Goal: Task Accomplishment & Management: Manage account settings

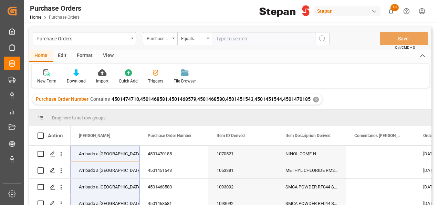
click at [313, 98] on div "✕" at bounding box center [316, 99] width 6 height 6
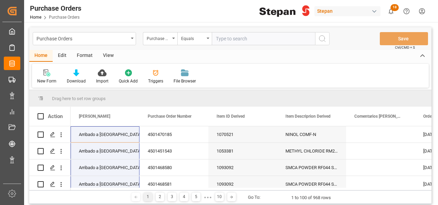
click at [240, 39] on input "text" at bounding box center [263, 38] width 103 height 13
paste input "4501460774"
type input "4501460774"
click at [324, 37] on icon "search button" at bounding box center [322, 38] width 8 height 8
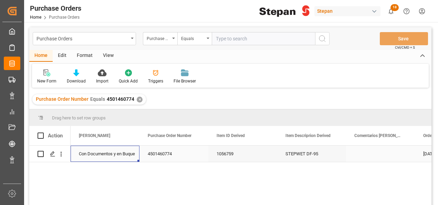
click at [114, 154] on div "Con Documentos y en Buque" at bounding box center [105, 154] width 52 height 16
click at [129, 159] on icon "open menu" at bounding box center [127, 158] width 8 height 8
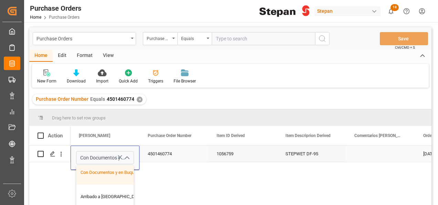
scroll to position [69, 0]
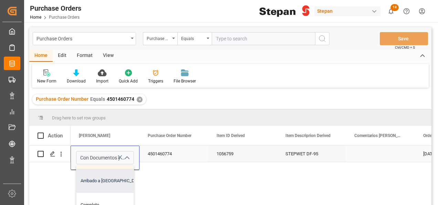
click at [105, 180] on div "Arribado a [GEOGRAPHIC_DATA]" at bounding box center [112, 181] width 71 height 24
type input "Arribado a [GEOGRAPHIC_DATA]"
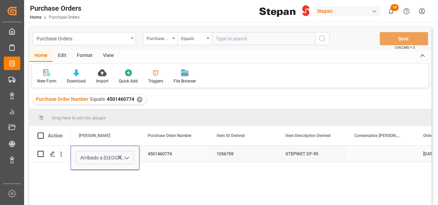
click at [194, 156] on div "4501460774" at bounding box center [174, 153] width 69 height 16
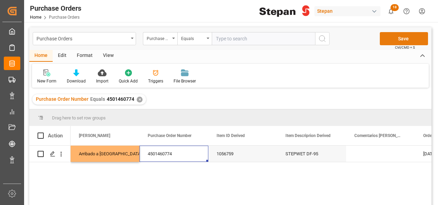
click at [398, 38] on button "Save" at bounding box center [404, 38] width 48 height 13
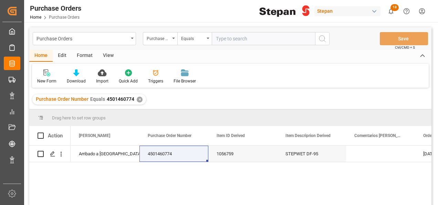
click at [137, 96] on div "✕" at bounding box center [140, 99] width 6 height 6
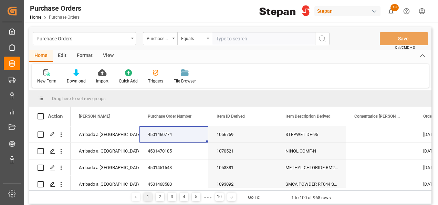
click at [438, 204] on html "Created by potrace 1.15, written by [PERSON_NAME] [DATE]-[DATE] Created by potr…" at bounding box center [219, 102] width 438 height 205
click at [202, 39] on div "Equals" at bounding box center [192, 38] width 23 height 8
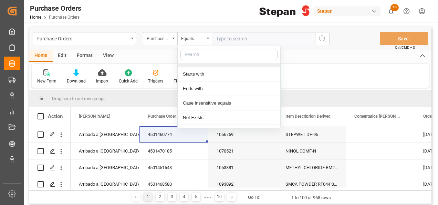
scroll to position [50, 0]
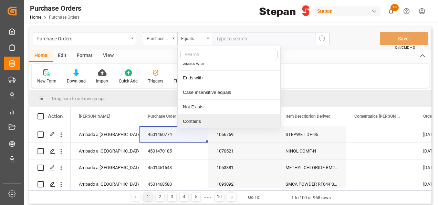
click at [194, 121] on div "Contains" at bounding box center [229, 121] width 103 height 14
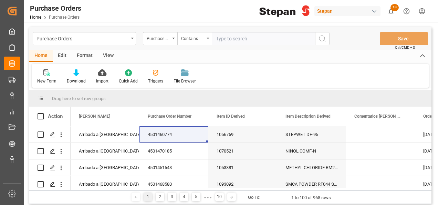
click at [218, 37] on input "text" at bounding box center [263, 38] width 103 height 13
paste input "4501449447 4501463298"
click at [244, 39] on input "4501449447 4501463298" at bounding box center [263, 38] width 103 height 13
type input "4501449447,4501463298"
click at [319, 38] on circle "search button" at bounding box center [322, 38] width 6 height 6
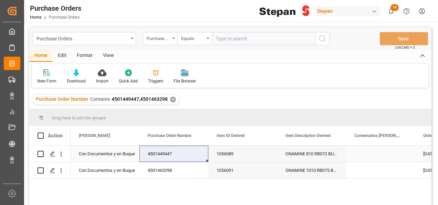
click at [108, 151] on div "Con Documentos y en Buque" at bounding box center [105, 154] width 52 height 16
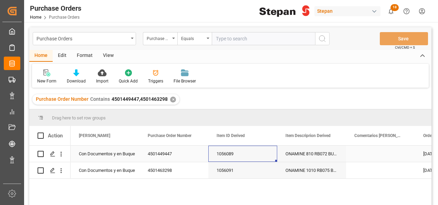
click at [231, 156] on div "1056089" at bounding box center [242, 153] width 69 height 16
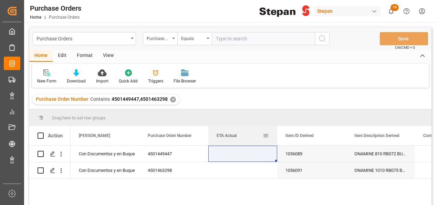
drag, startPoint x: 374, startPoint y: 135, endPoint x: 240, endPoint y: 150, distance: 135.2
click at [243, 141] on div "ETA Actual" at bounding box center [240, 135] width 46 height 19
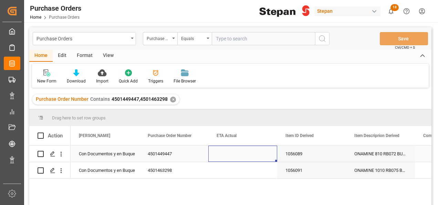
click at [230, 152] on div "Press SPACE to select this row." at bounding box center [242, 153] width 69 height 16
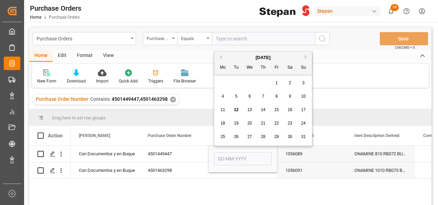
click at [305, 109] on span "17" at bounding box center [303, 109] width 4 height 5
type input "[DATE]"
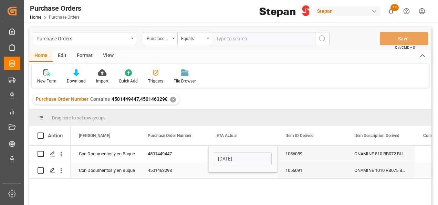
click at [235, 173] on div "Press SPACE to select this row." at bounding box center [242, 170] width 69 height 16
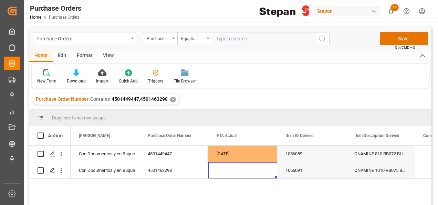
click at [235, 173] on div "Press SPACE to select this row." at bounding box center [242, 170] width 69 height 16
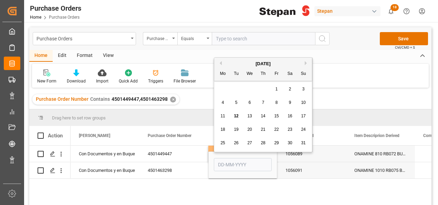
click at [292, 131] on div "23" at bounding box center [290, 129] width 9 height 8
type input "[DATE]"
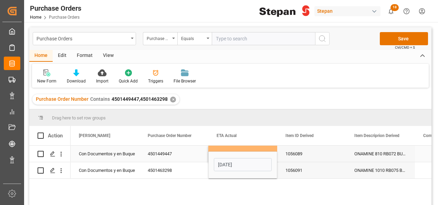
click at [303, 156] on div "1056089" at bounding box center [311, 153] width 69 height 16
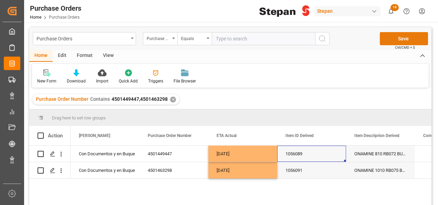
click at [404, 37] on button "Save" at bounding box center [404, 38] width 48 height 13
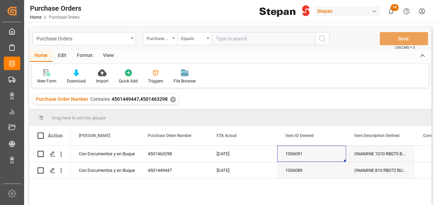
click at [174, 99] on div "✕" at bounding box center [173, 99] width 6 height 6
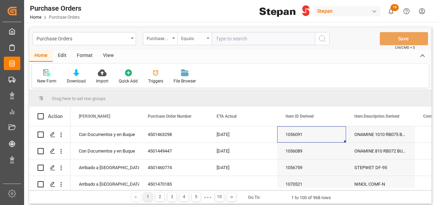
click at [206, 36] on div "Equals" at bounding box center [194, 38] width 34 height 13
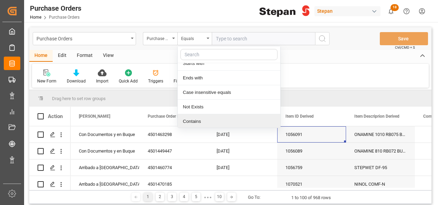
click at [194, 121] on div "Contains" at bounding box center [229, 121] width 103 height 14
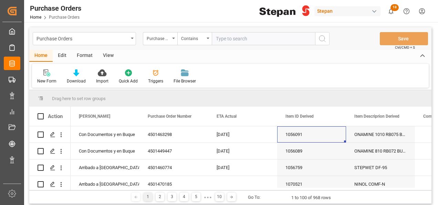
click at [225, 39] on input "text" at bounding box center [263, 38] width 103 height 13
paste input "4501462517 4501462514 4501462515 4501462511 4501462510 4501462518 4501462513"
click at [283, 36] on input "4501462517 4501462514 4501462515 4501462511 4501462510 4501462518 4501462513" at bounding box center [263, 38] width 103 height 13
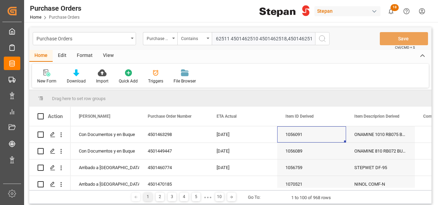
click at [257, 38] on input "4501462517 4501462514 4501462515 4501462511 4501462510 4501462518,4501462513" at bounding box center [263, 38] width 103 height 13
click at [229, 38] on input "4501462517 4501462514 4501462515 4501462511 4501462510,4501462518,4501462513" at bounding box center [263, 38] width 103 height 13
drag, startPoint x: 240, startPoint y: 37, endPoint x: 205, endPoint y: 35, distance: 34.5
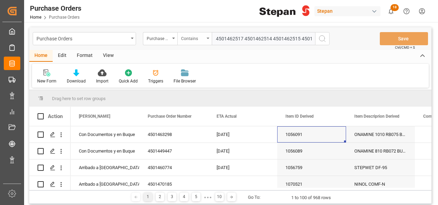
click at [205, 35] on div "Purchase Order Number Contains 4501462517 4501462514 4501462515 4501462511,4501…" at bounding box center [236, 38] width 187 height 13
click at [243, 36] on input "4501462517 4501462514 4501462515 4501462511,4501462510,4501462518,4501462513" at bounding box center [263, 38] width 103 height 13
click at [269, 36] on input "4501462517,4501462514 4501462515 4501462511,4501462510,4501462518,4501462513" at bounding box center [263, 38] width 103 height 13
click at [272, 36] on input "4501462517,4501462514 4501462515 4501462511,4501462510,4501462518,4501462513" at bounding box center [263, 38] width 103 height 13
click at [281, 47] on div "Purchase Orders Purchase Order Number Contains 4501462517,4501462514 4501462515…" at bounding box center [230, 38] width 403 height 23
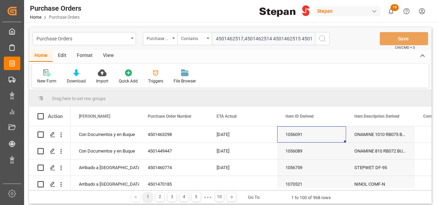
click at [273, 37] on input "4501462517,4501462514 4501462515 4501462511,4501462510,4501462518,4501462513" at bounding box center [263, 38] width 103 height 13
click at [298, 36] on input "4501462517,4501462514,4501462515 4501462511,4501462510,4501462518,4501462513" at bounding box center [263, 38] width 103 height 13
drag, startPoint x: 275, startPoint y: 39, endPoint x: 187, endPoint y: 39, distance: 87.5
click at [187, 39] on div "Purchase Order Number Contains 4501462517,4501462514,4501462515,4501462511,4501…" at bounding box center [236, 38] width 187 height 13
type input "4501462517,4501462514,4501462515,4501462511,4501462510,4501462518,4501462513"
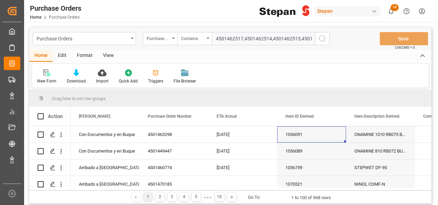
click at [323, 37] on icon "search button" at bounding box center [322, 38] width 8 height 8
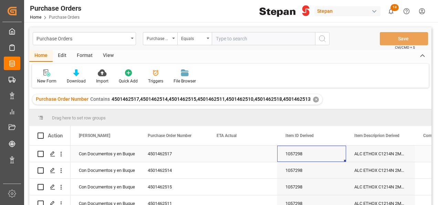
click at [226, 153] on div "Press SPACE to select this row." at bounding box center [242, 153] width 69 height 16
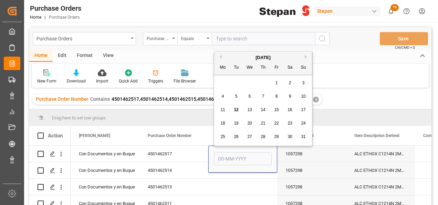
click at [262, 125] on span "21" at bounding box center [263, 123] width 4 height 5
type input "[DATE]"
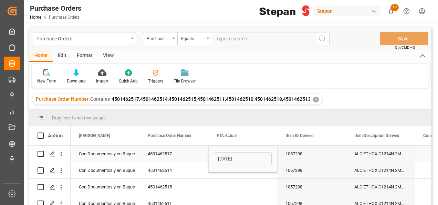
click at [170, 154] on div "4501462517" at bounding box center [174, 153] width 69 height 16
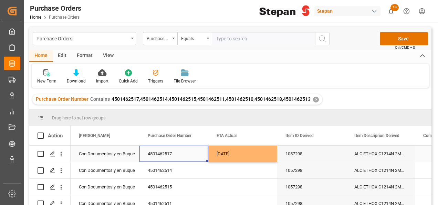
click at [255, 156] on div "[DATE]" at bounding box center [242, 153] width 69 height 16
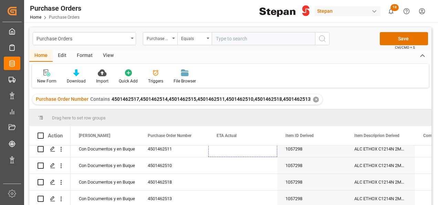
scroll to position [57, 0]
drag, startPoint x: 277, startPoint y: 161, endPoint x: 255, endPoint y: 186, distance: 33.5
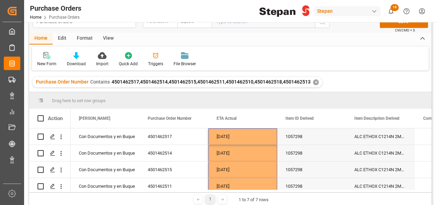
scroll to position [0, 0]
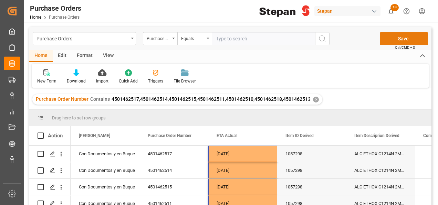
click at [400, 41] on button "Save" at bounding box center [404, 38] width 48 height 13
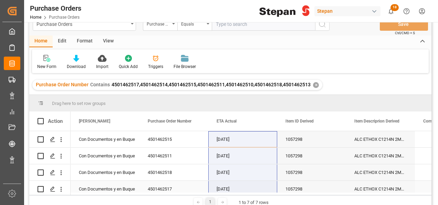
scroll to position [12, 0]
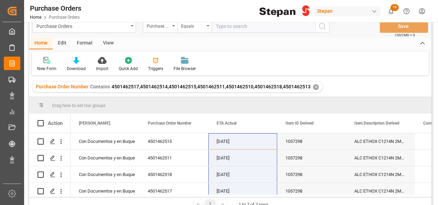
click at [315, 88] on div "✕" at bounding box center [316, 87] width 6 height 6
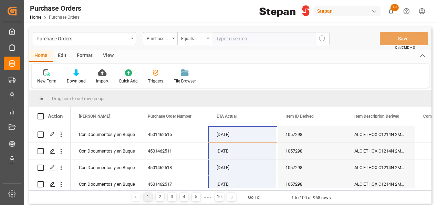
click at [207, 39] on div "Equals" at bounding box center [194, 38] width 34 height 13
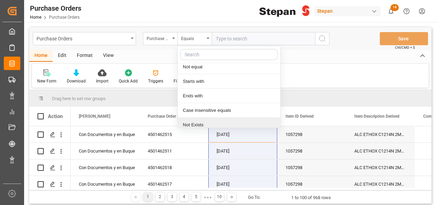
scroll to position [50, 0]
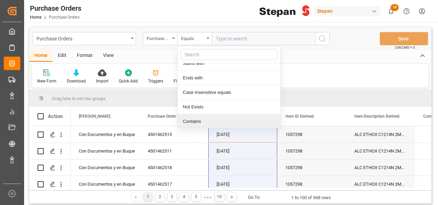
click at [193, 121] on div "Contains" at bounding box center [229, 121] width 103 height 14
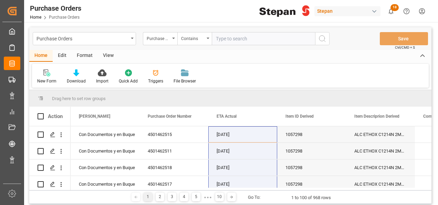
paste input "4501462509 4501462512 4501462508 4501462507 4501462506 4501462516"
drag, startPoint x: 284, startPoint y: 38, endPoint x: 291, endPoint y: 38, distance: 6.9
click at [284, 38] on input "4501462509 4501462512 4501462508 4501462507 4501462506 4501462516" at bounding box center [263, 38] width 103 height 13
click at [255, 37] on input "4501462509 4501462512 4501462508 4501462507 4501462506,4501462516" at bounding box center [263, 38] width 103 height 13
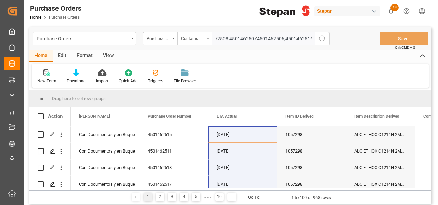
scroll to position [0, 71]
click at [229, 38] on input "4501462509 4501462512 4501462508 4501462507,4501462506,4501462516" at bounding box center [263, 38] width 103 height 13
drag, startPoint x: 226, startPoint y: 39, endPoint x: 194, endPoint y: 37, distance: 31.7
click at [194, 37] on div "Purchase Order Number Contains 4501462509 4501462512 4501462508,4501462507,4501…" at bounding box center [236, 38] width 187 height 13
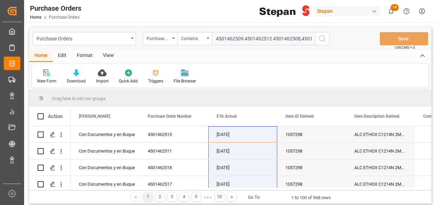
click at [271, 38] on input "4501462509 4501462512 4501462508,4501462507,4501462506,4501462516" at bounding box center [263, 38] width 103 height 13
click at [243, 37] on input "4501462509 4501462512,4501462508,4501462507,4501462506,4501462516" at bounding box center [263, 38] width 103 height 13
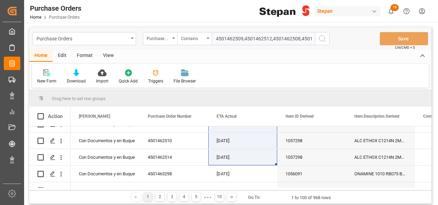
scroll to position [69, 0]
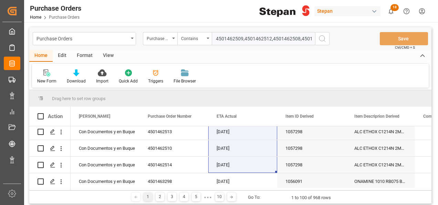
type input "4501462509,4501462512,4501462508,4501462507,4501462506,4501462516"
click at [325, 36] on icon "search button" at bounding box center [322, 38] width 8 height 8
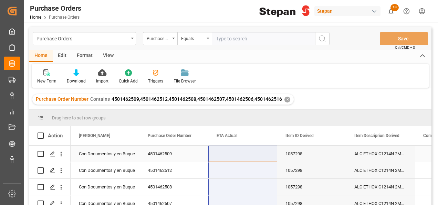
click at [236, 156] on div "Press SPACE to select this row." at bounding box center [242, 153] width 69 height 16
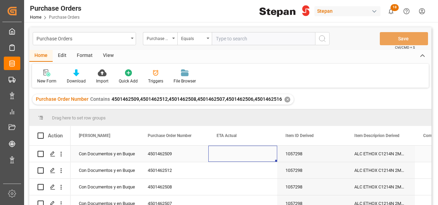
click at [236, 156] on div "Press SPACE to select this row." at bounding box center [242, 153] width 69 height 16
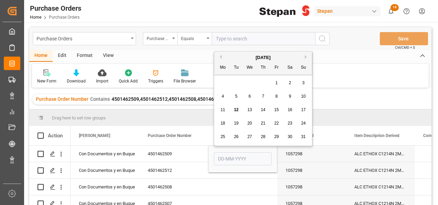
click at [265, 123] on span "21" at bounding box center [263, 123] width 4 height 5
type input "[DATE]"
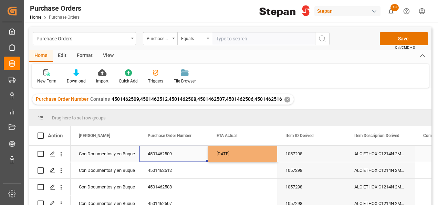
click at [196, 154] on div "4501462509" at bounding box center [174, 153] width 69 height 16
click at [261, 156] on div "[DATE]" at bounding box center [242, 153] width 69 height 16
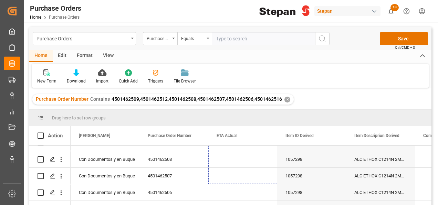
scroll to position [40, 0]
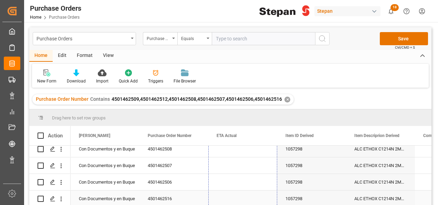
drag, startPoint x: 277, startPoint y: 161, endPoint x: 252, endPoint y: 199, distance: 46.1
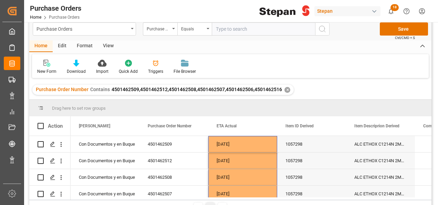
scroll to position [0, 0]
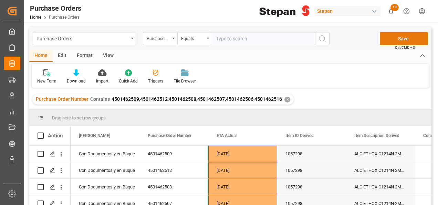
click at [400, 39] on button "Save" at bounding box center [404, 38] width 48 height 13
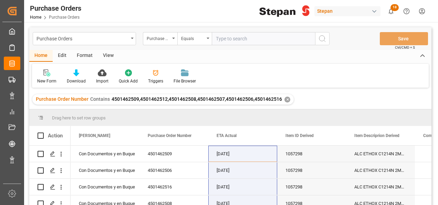
click at [286, 100] on div "✕" at bounding box center [288, 99] width 6 height 6
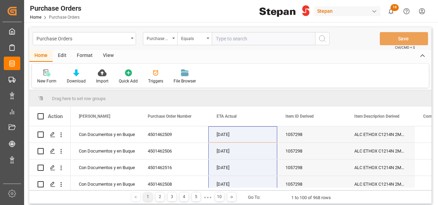
click at [232, 41] on input "text" at bounding box center [263, 38] width 103 height 13
paste input "4501462499"
type input "4501462499"
click at [324, 37] on icon "search button" at bounding box center [322, 38] width 8 height 8
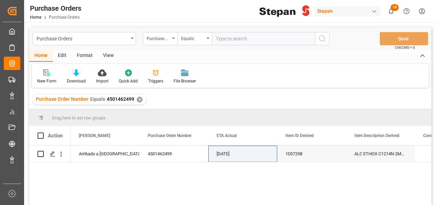
click at [138, 99] on div "✕" at bounding box center [140, 99] width 6 height 6
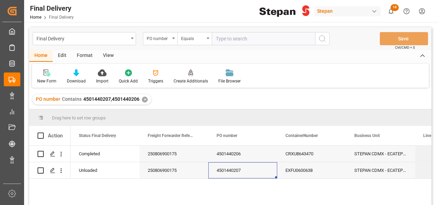
click at [144, 98] on div "✕" at bounding box center [145, 99] width 6 height 6
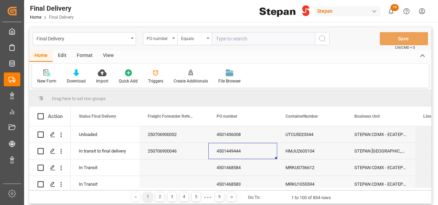
click at [227, 39] on input "text" at bounding box center [263, 38] width 103 height 13
paste input "4501460774"
type input "4501460774"
click at [323, 36] on icon "search button" at bounding box center [322, 38] width 8 height 8
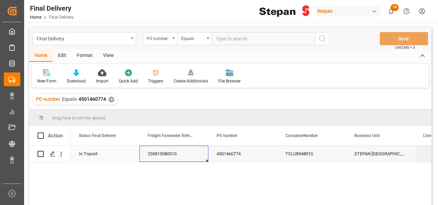
click at [156, 151] on div "250815080010" at bounding box center [174, 153] width 69 height 16
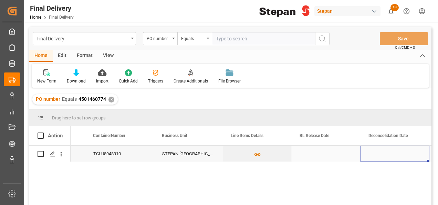
scroll to position [0, 262]
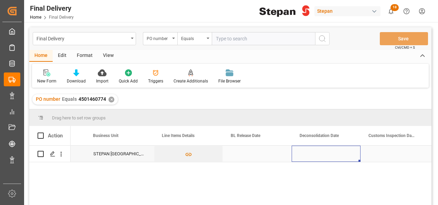
click at [314, 150] on div "Press SPACE to select this row." at bounding box center [326, 153] width 69 height 16
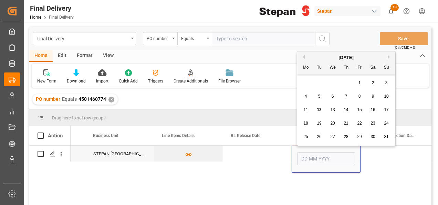
click at [307, 108] on span "11" at bounding box center [306, 109] width 4 height 5
type input "[DATE]"
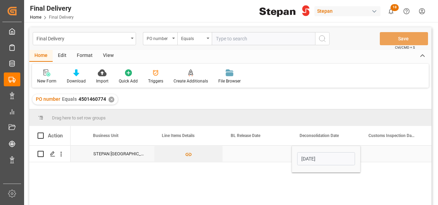
click at [263, 153] on div "Press SPACE to select this row." at bounding box center [257, 153] width 69 height 16
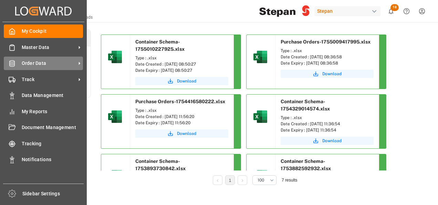
click at [28, 65] on span "Order Data" at bounding box center [49, 63] width 54 height 7
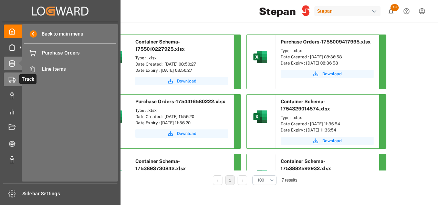
click at [18, 75] on div "Track Track" at bounding box center [60, 78] width 113 height 13
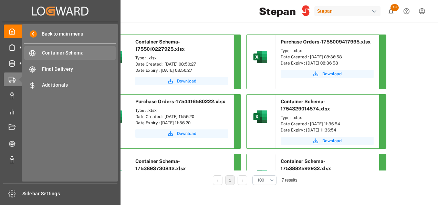
click at [57, 53] on span "Container Schema" at bounding box center [79, 52] width 74 height 7
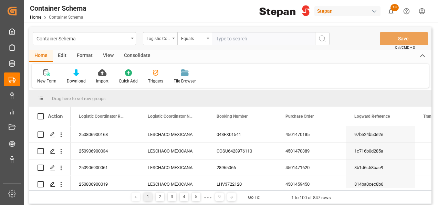
click at [172, 38] on icon "open menu" at bounding box center [173, 38] width 3 height 1
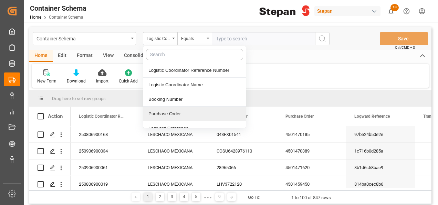
click at [162, 114] on div "Purchase Order" at bounding box center [194, 113] width 103 height 14
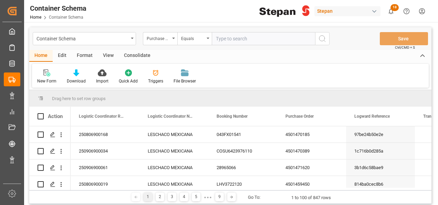
click at [227, 37] on input "text" at bounding box center [263, 38] width 103 height 13
paste input "4501460774"
type input "4501460774"
click at [322, 41] on icon "search button" at bounding box center [322, 38] width 8 height 8
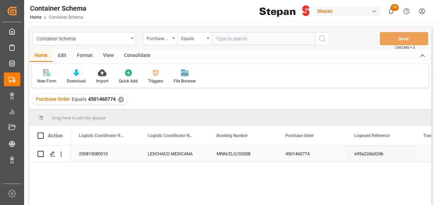
click at [81, 149] on div "250815080010" at bounding box center [105, 153] width 69 height 16
click at [50, 152] on icon "Press SPACE to select this row." at bounding box center [53, 154] width 6 height 6
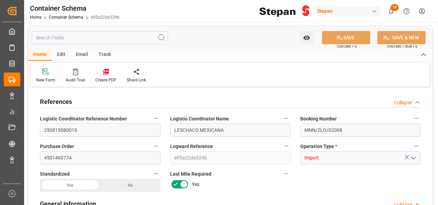
type input "0"
type input "1"
type input "7"
type input "5000"
type input "5079"
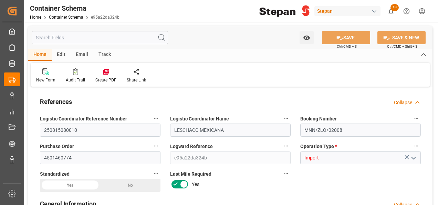
type input "15"
type input "0"
type input "ECU Worldwide"
type input "PHMNL"
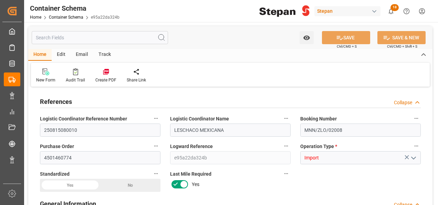
type input "MXZLO"
type input "9451472"
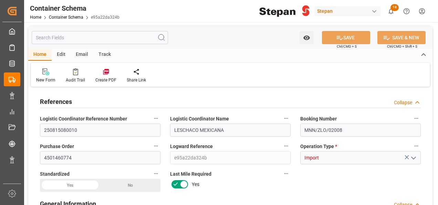
type input "9451472"
type input "1"
type input "03-07-2025 00:00"
type input "03-07-2025"
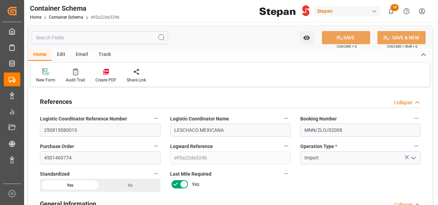
type input "29-06-2025 00:00"
type input "04-08-2025 00:00"
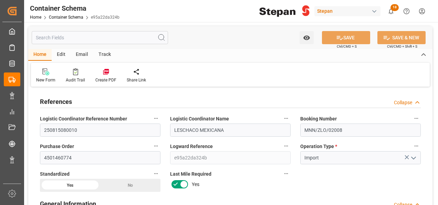
type input "26-07-2025 00:00"
type input "03-08-2025 00:00"
type input "03-07-2025"
type input "12-08-2025 05:39"
type input "03-07-2025 14:19"
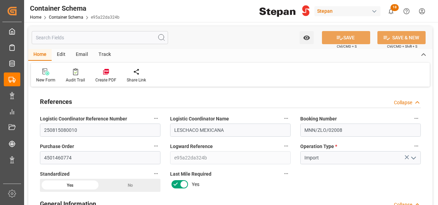
type input "12-08-2025"
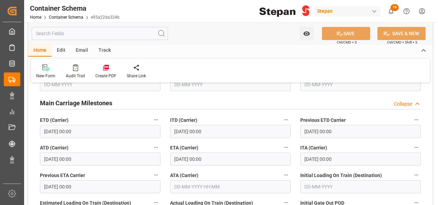
scroll to position [1137, 0]
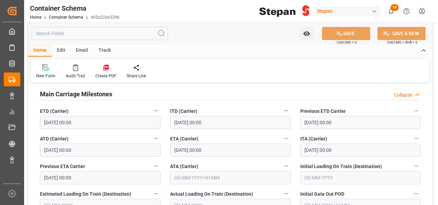
click at [180, 171] on input "text" at bounding box center [230, 177] width 121 height 13
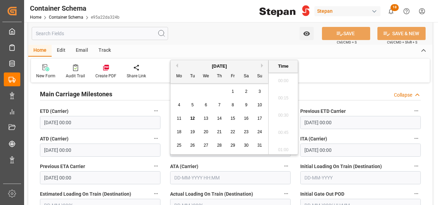
scroll to position [726, 0]
click at [181, 105] on div "4" at bounding box center [179, 105] width 9 height 8
type input "04-08-2025 00:00"
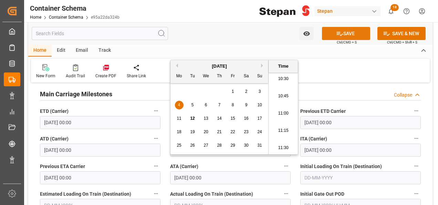
click at [346, 35] on button "SAVE" at bounding box center [346, 33] width 48 height 13
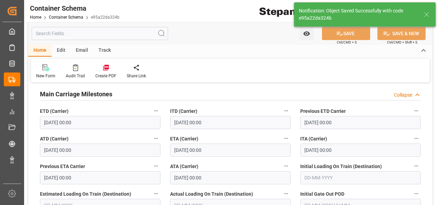
type input "36"
type input "12-08-2025 17:13"
